Goal: Task Accomplishment & Management: Use online tool/utility

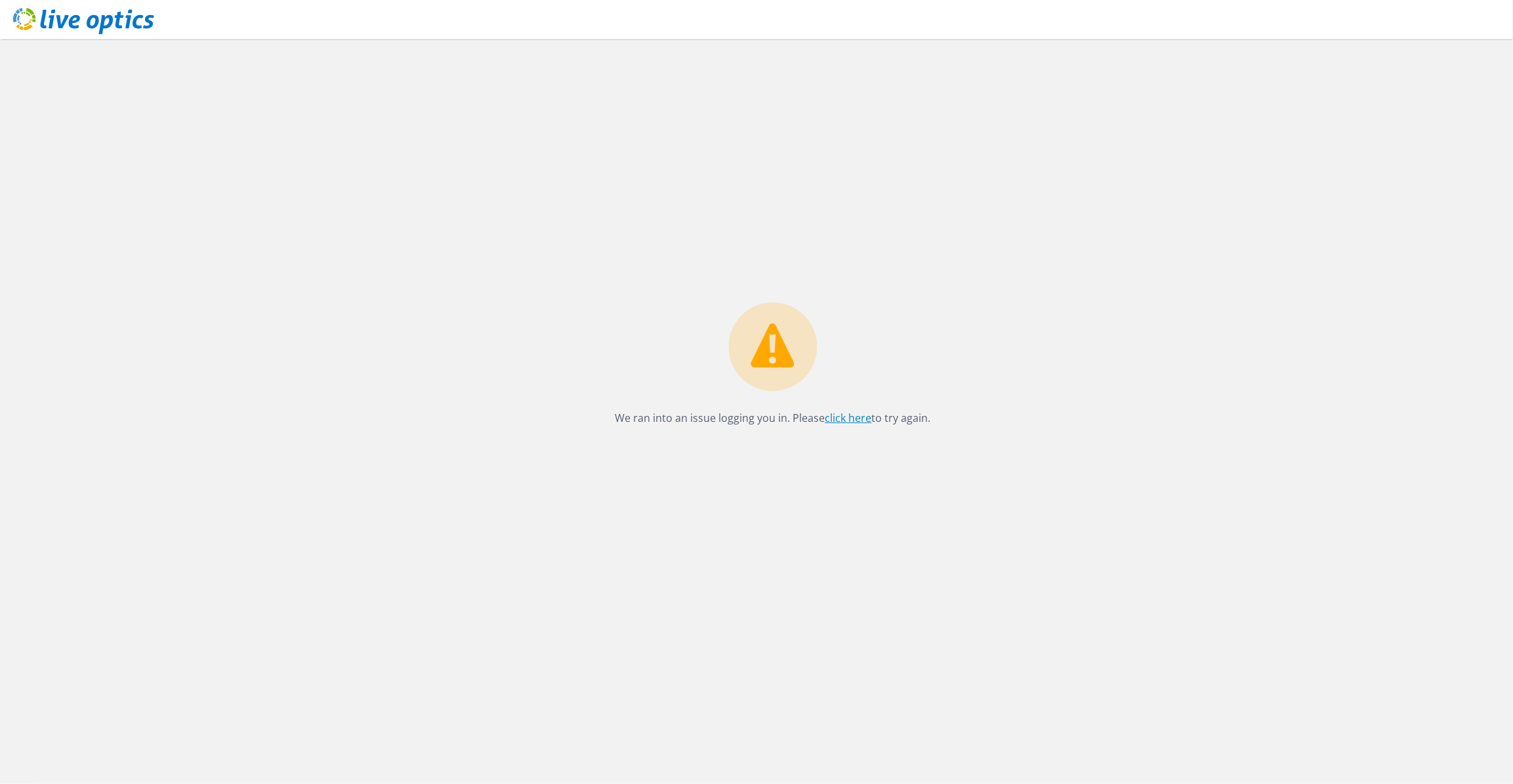
click at [844, 420] on link "click here" at bounding box center [848, 418] width 47 height 14
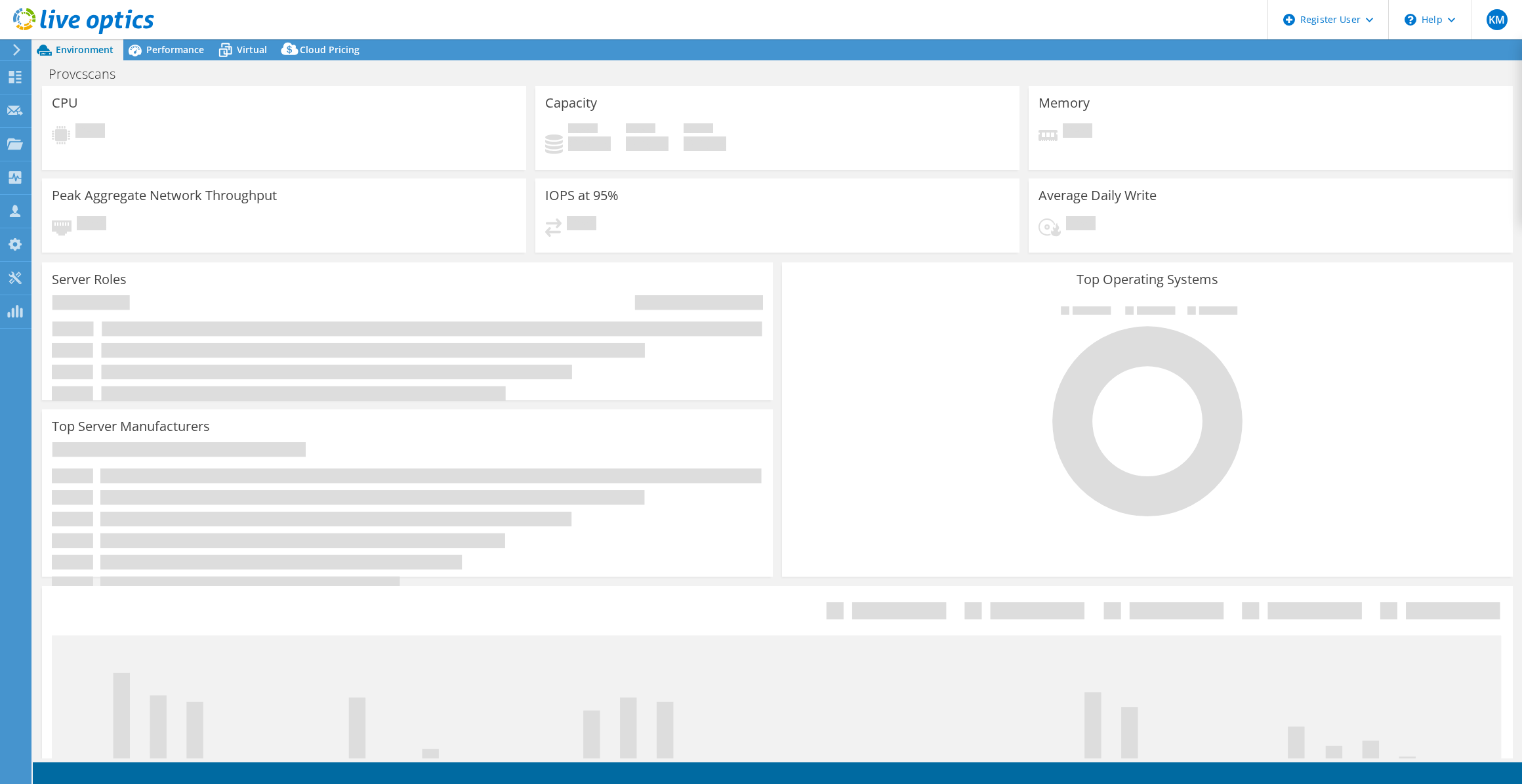
select select "USD"
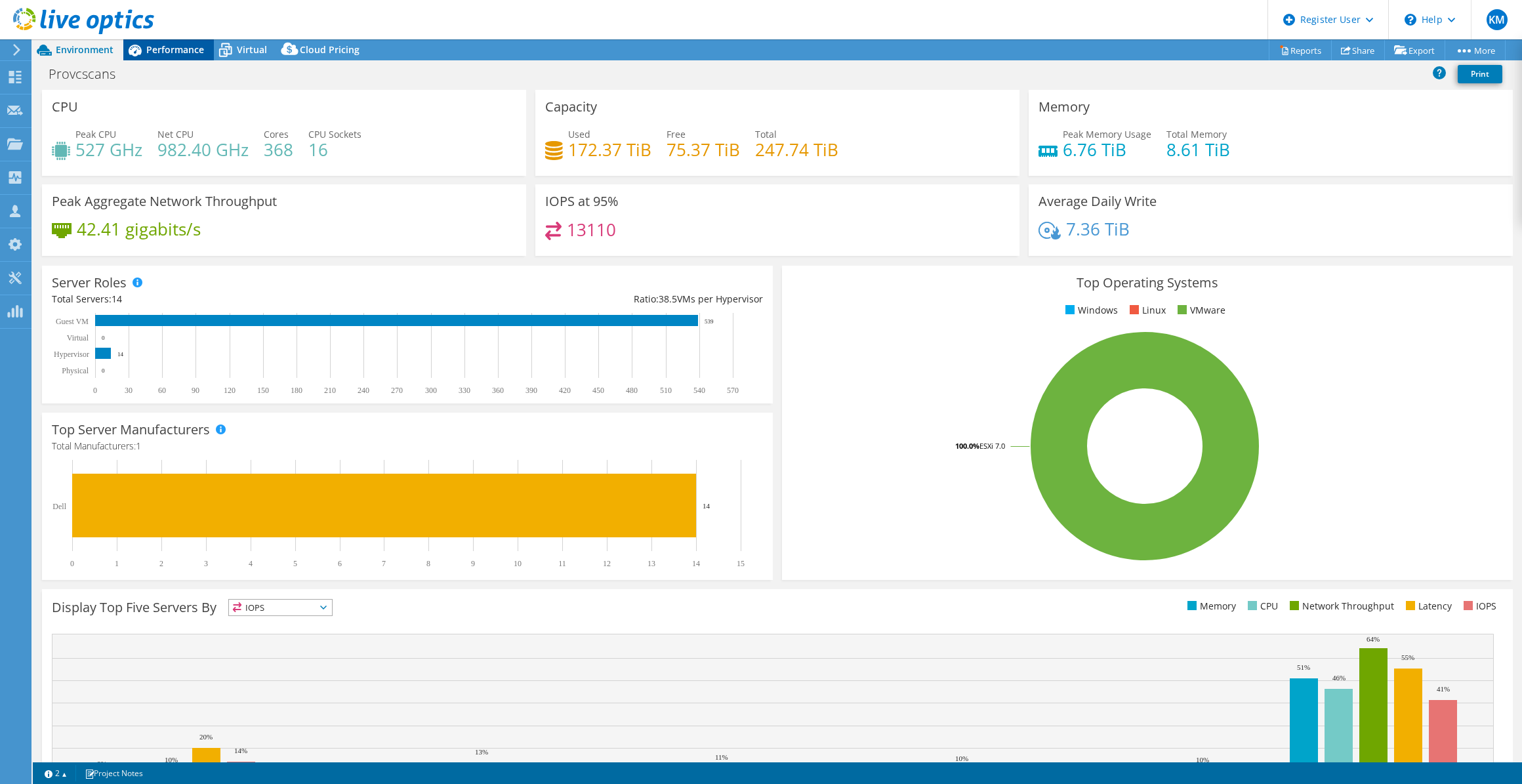
click at [151, 51] on span "Performance" at bounding box center [176, 49] width 58 height 13
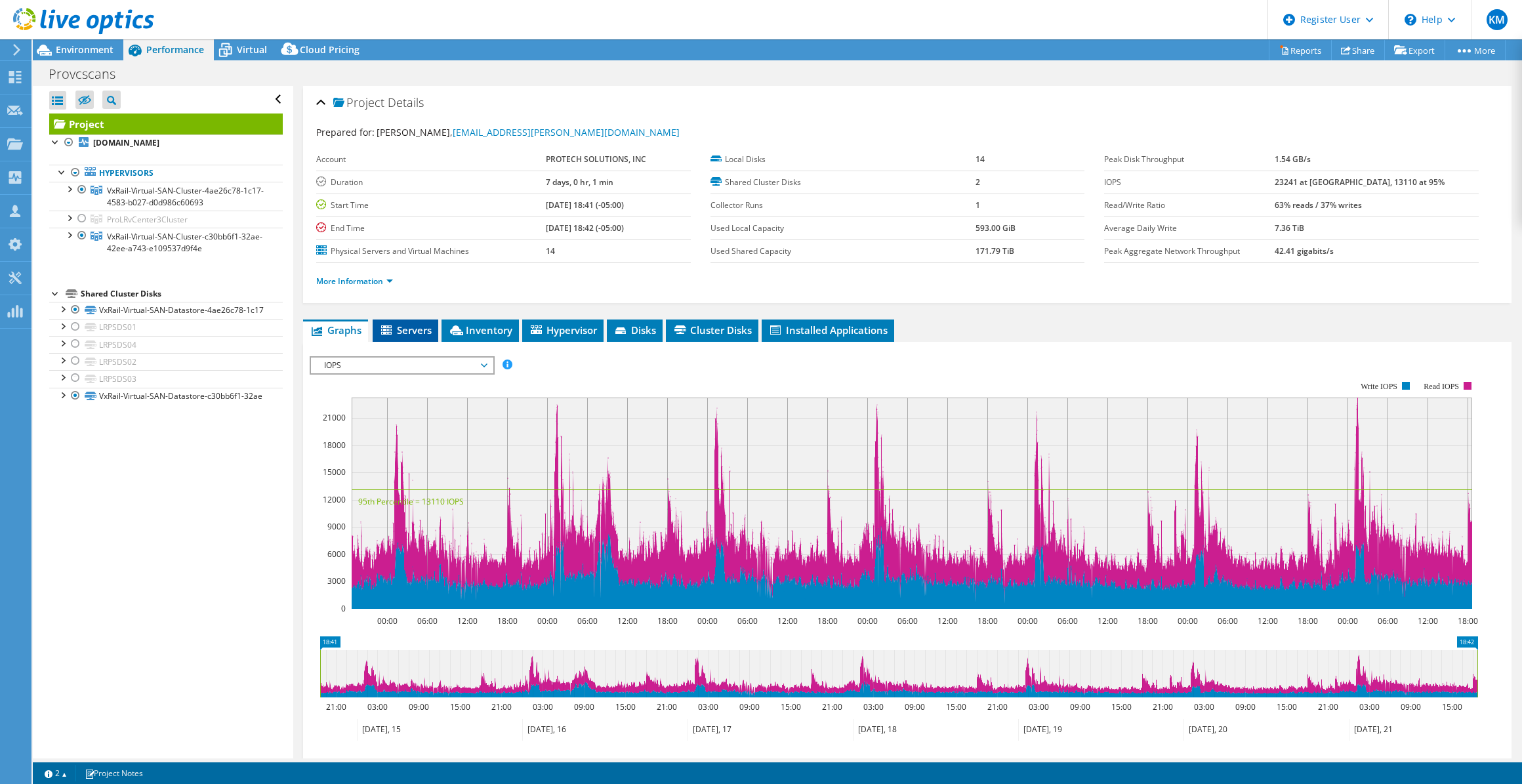
click at [429, 332] on span "Servers" at bounding box center [406, 329] width 53 height 13
